Goal: Information Seeking & Learning: Understand process/instructions

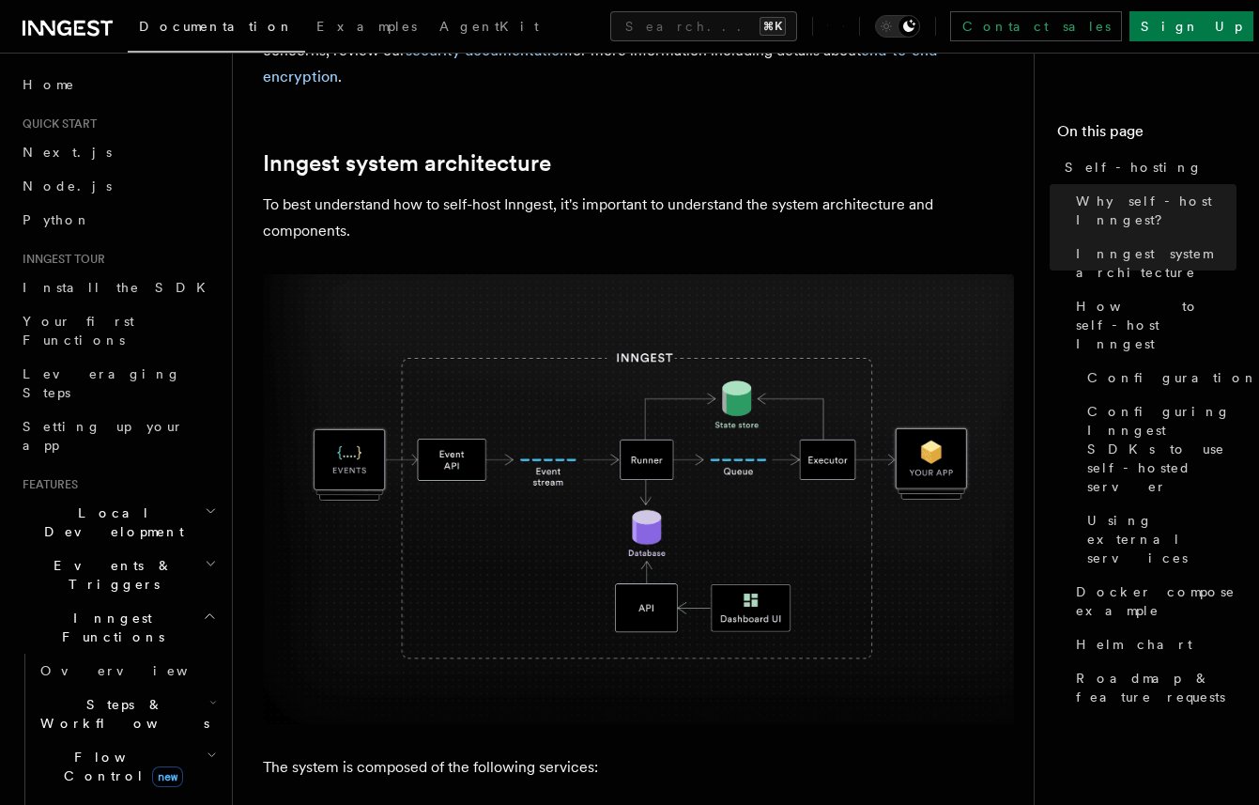
scroll to position [459, 0]
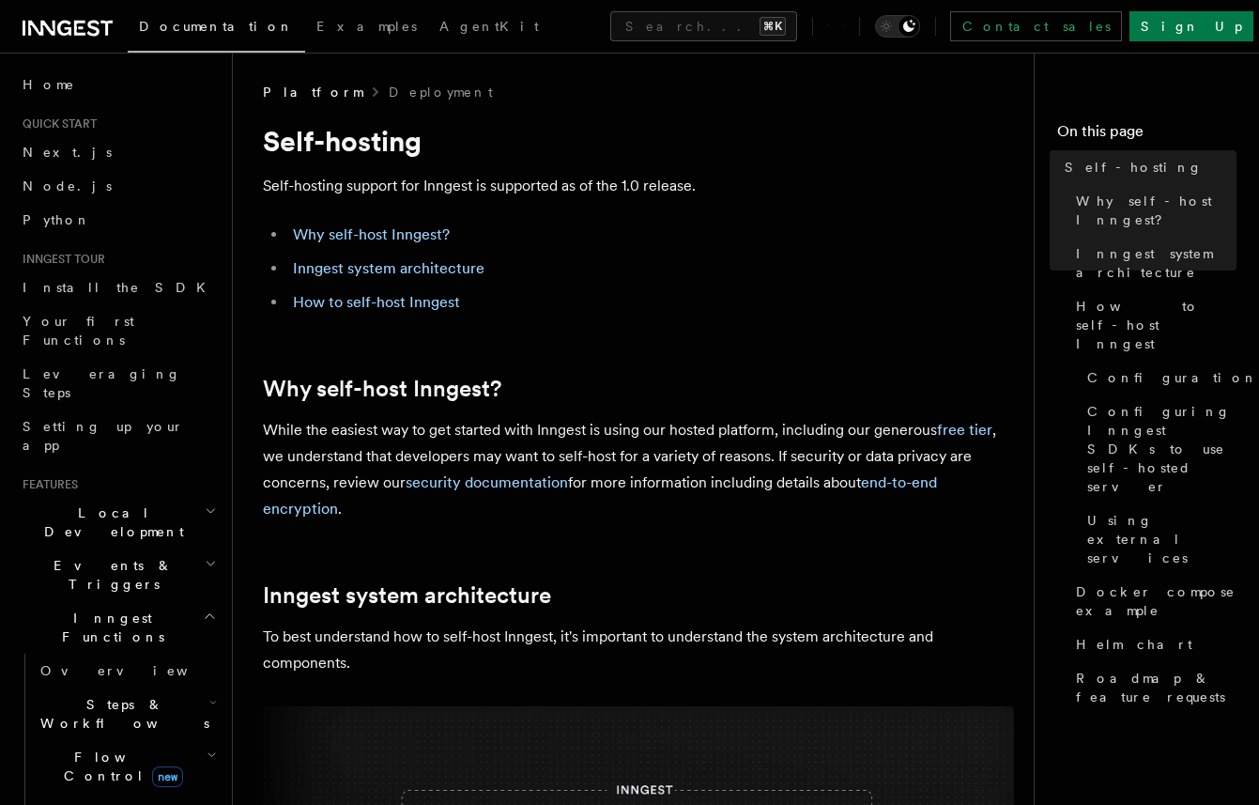
click at [366, 239] on link "Why self-host Inngest?" at bounding box center [371, 234] width 157 height 18
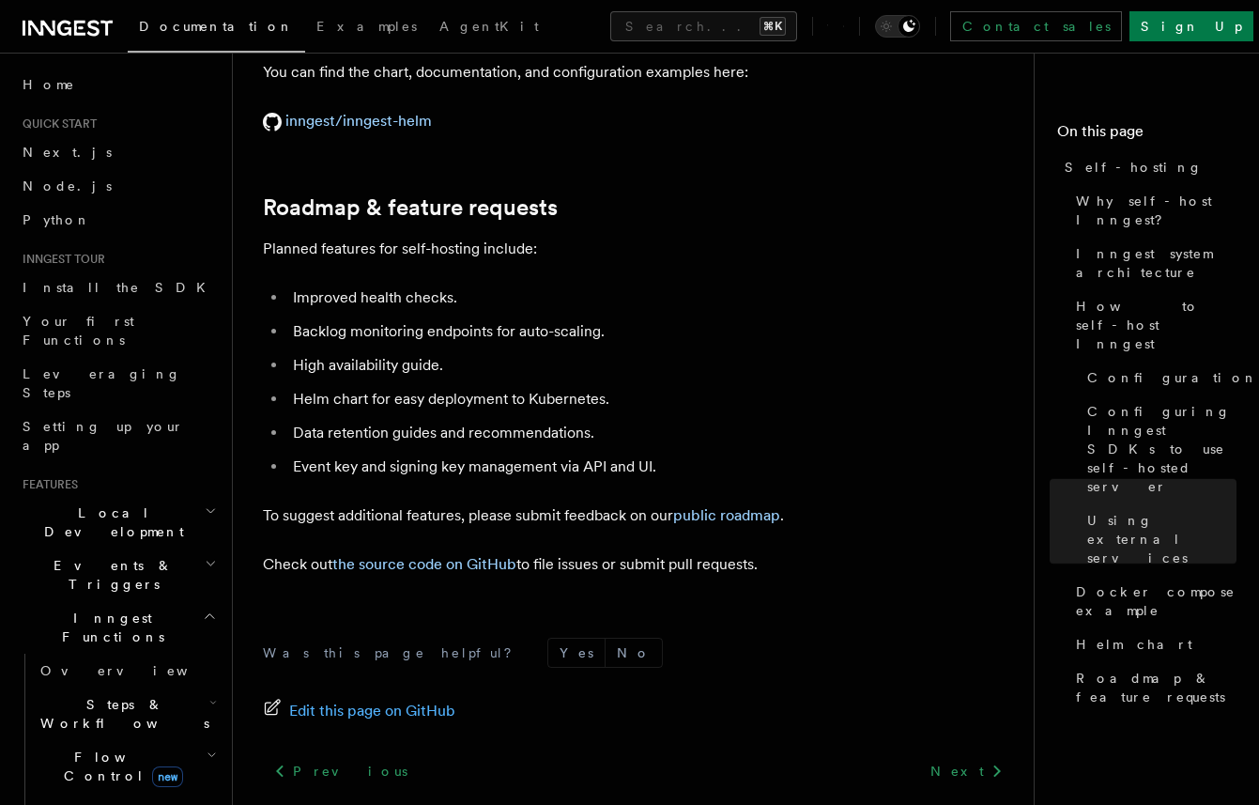
scroll to position [7275, 0]
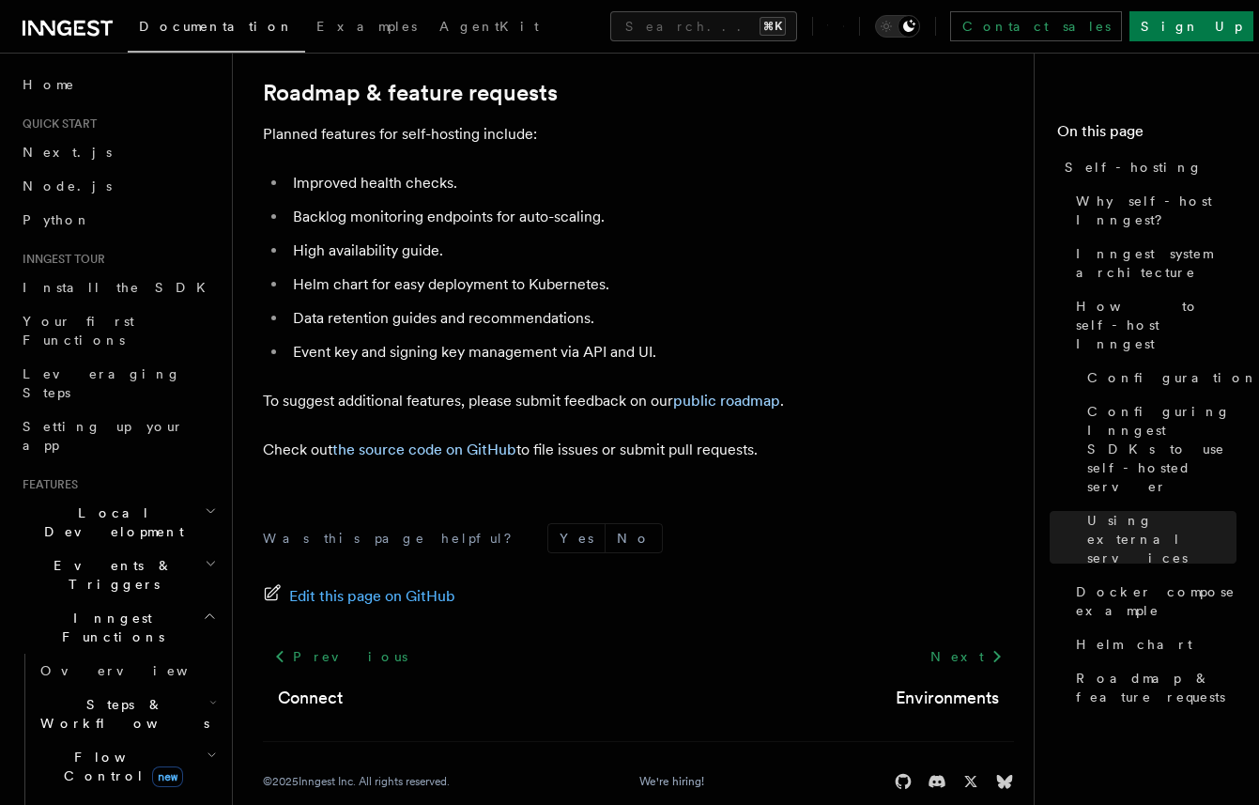
click at [45, 17] on icon at bounding box center [68, 28] width 90 height 23
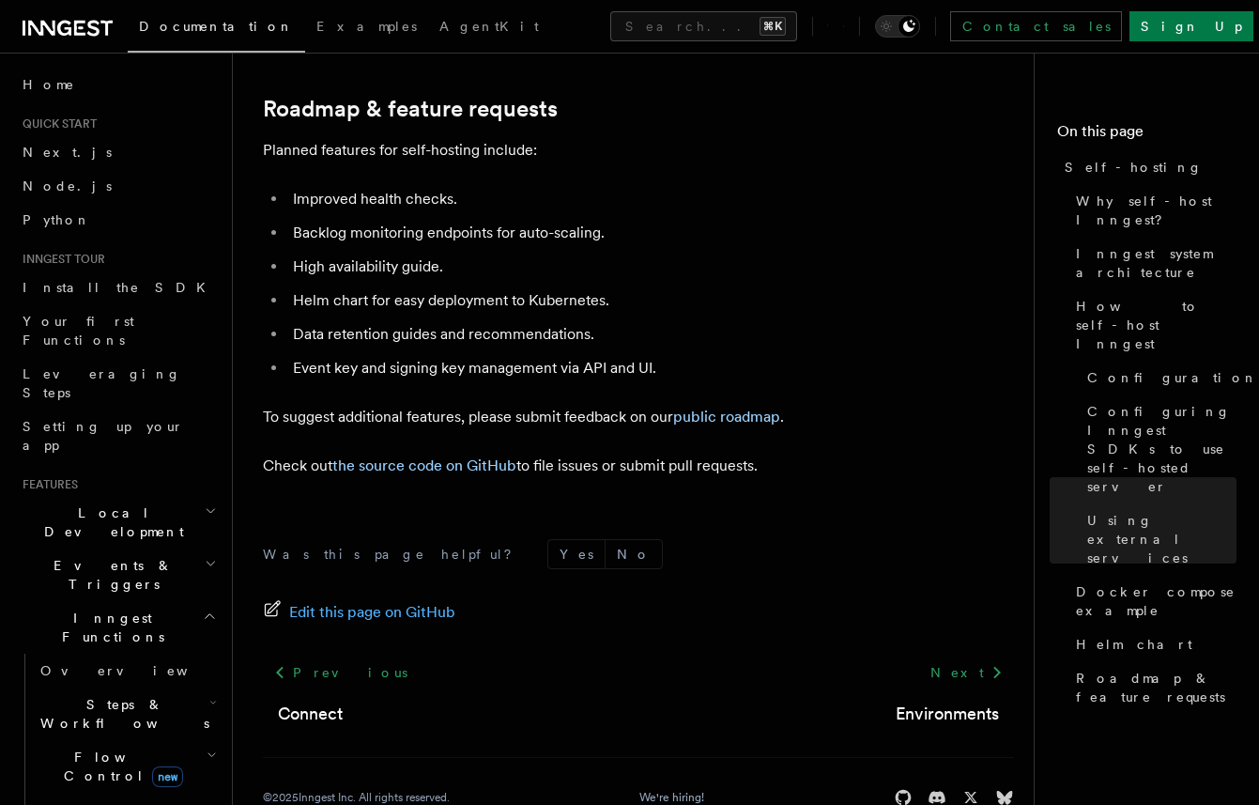
scroll to position [7275, 0]
